Goal: Transaction & Acquisition: Register for event/course

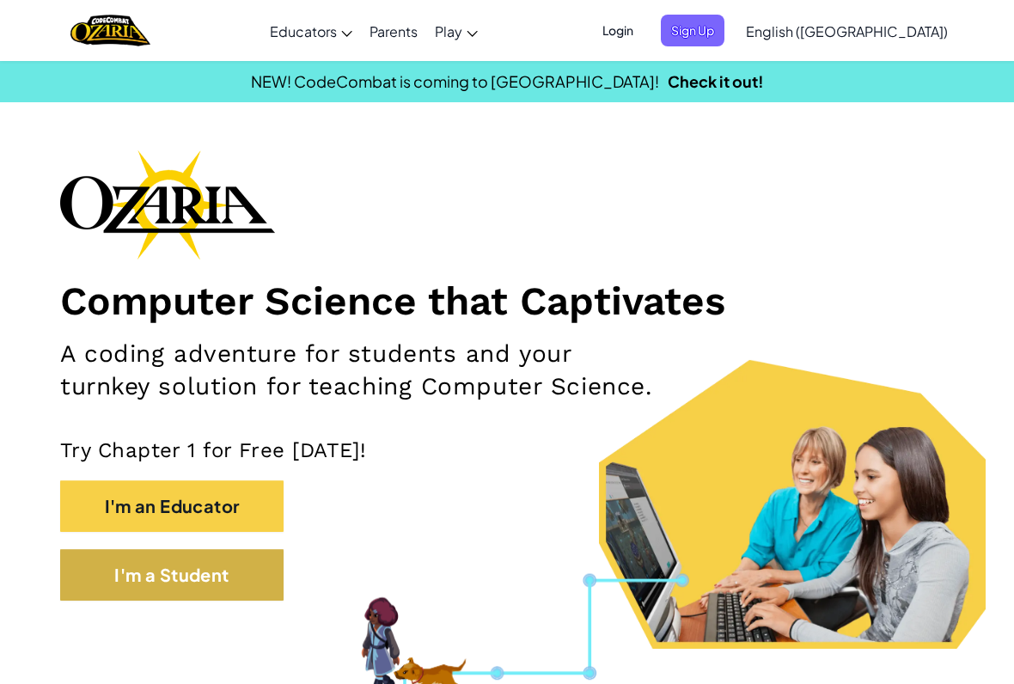
click at [217, 595] on button "I'm a Student" at bounding box center [171, 575] width 223 height 52
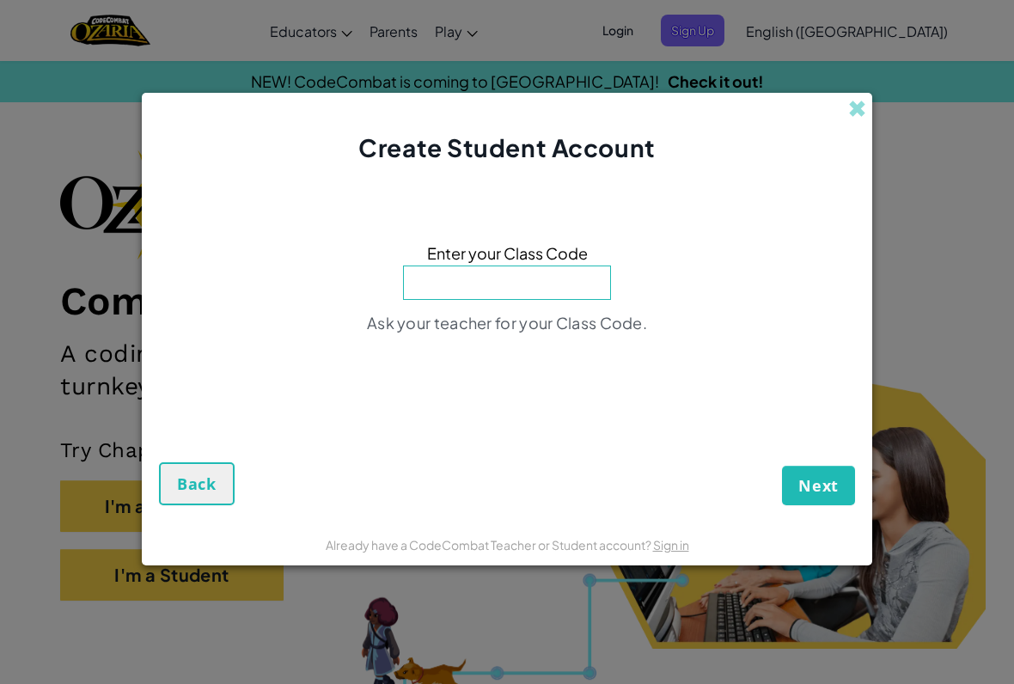
click at [848, 131] on div "Create Student Account" at bounding box center [507, 129] width 730 height 72
click at [859, 102] on span at bounding box center [857, 109] width 18 height 18
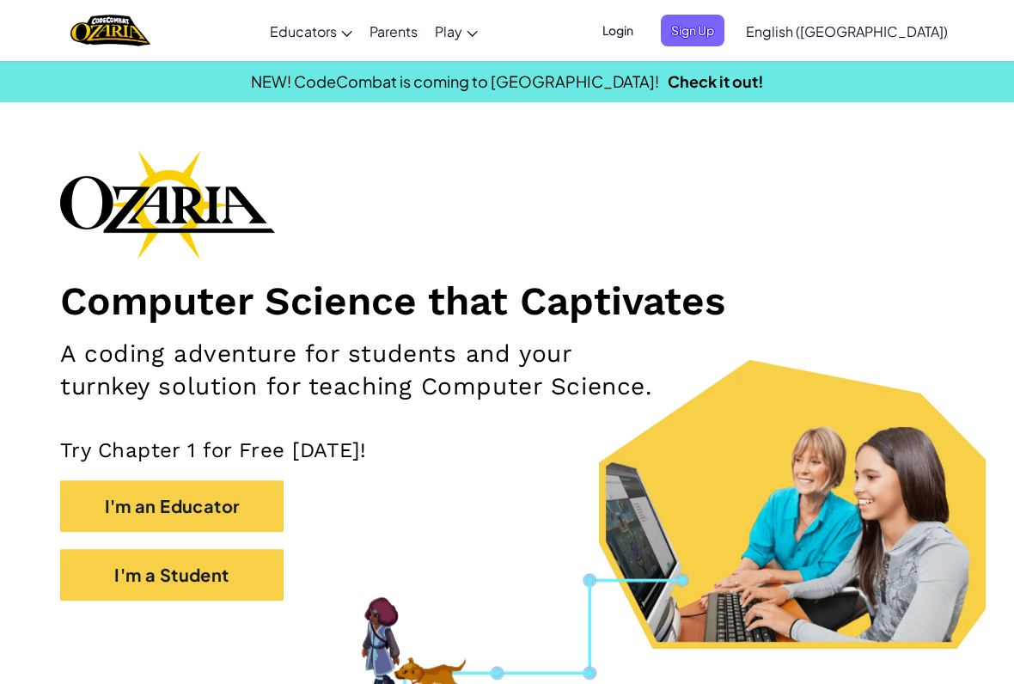
click at [644, 34] on span "Login" at bounding box center [618, 31] width 52 height 32
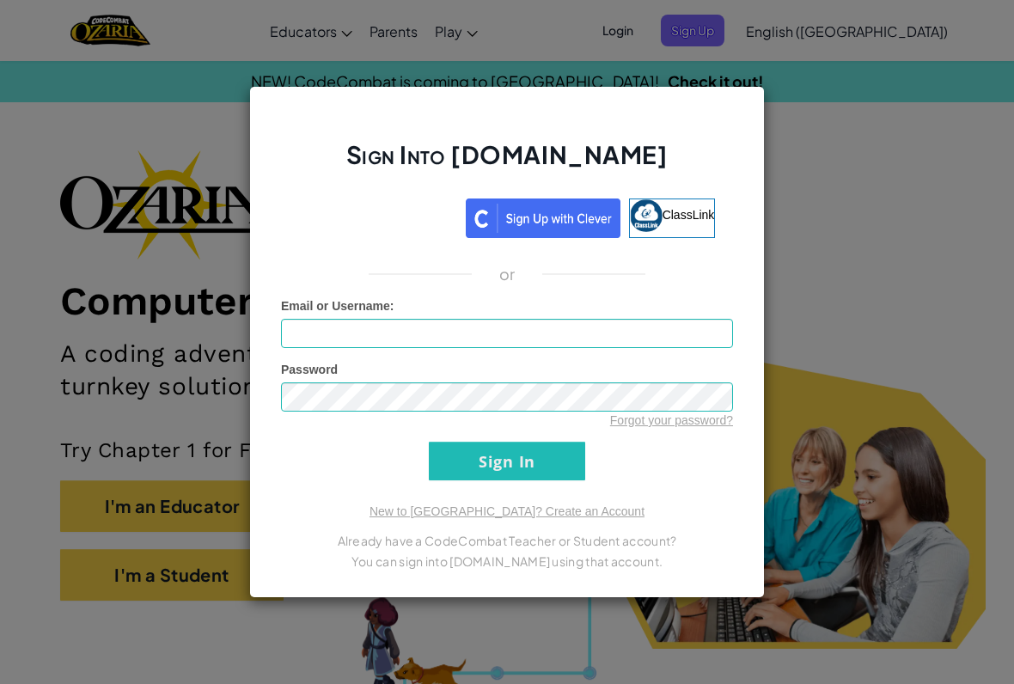
click at [399, 215] on div "Sign in with Google. Opens in new tab" at bounding box center [378, 216] width 158 height 38
